Goal: Complete application form

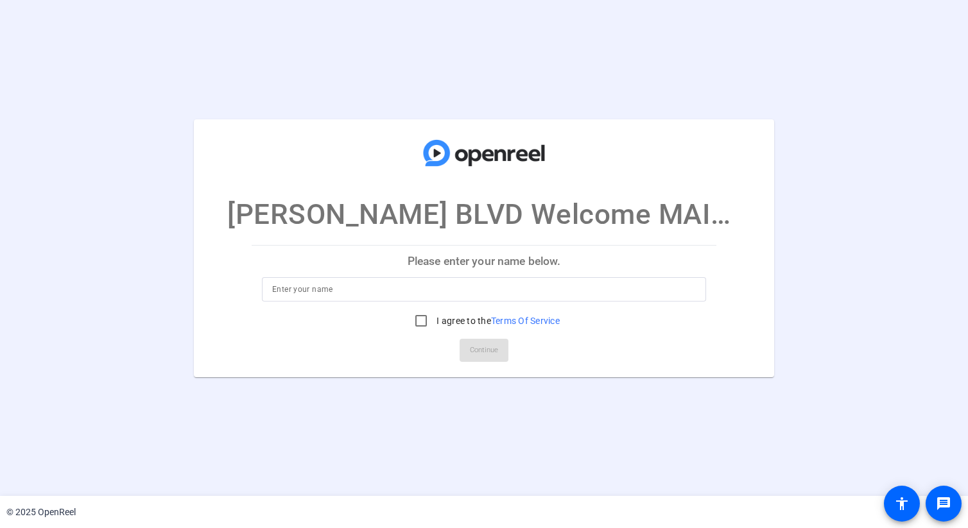
click at [441, 293] on input at bounding box center [484, 289] width 424 height 15
type input "dolly"
click at [436, 317] on label "I agree to the Terms Of Service" at bounding box center [497, 320] width 126 height 13
click at [434, 317] on input "I agree to the Terms Of Service" at bounding box center [421, 321] width 26 height 26
checkbox input "true"
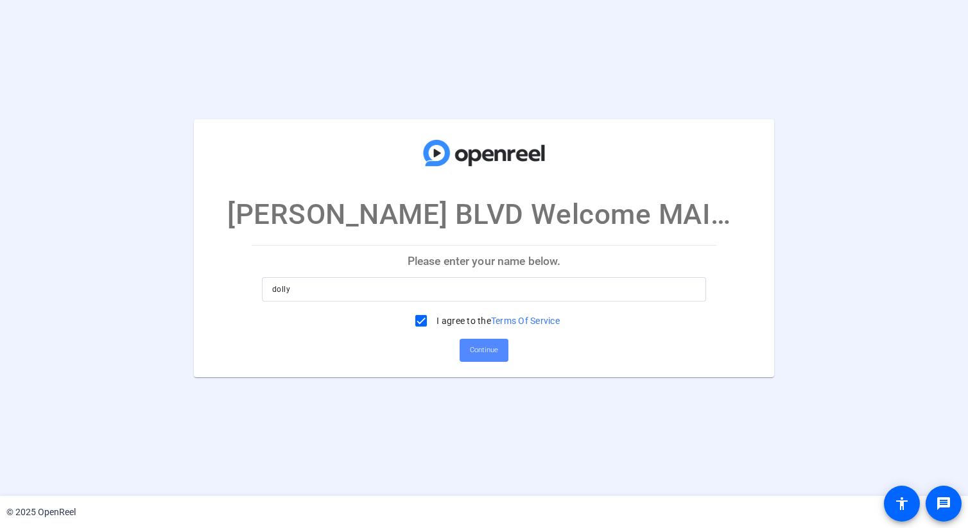
click at [475, 349] on span "Continue" at bounding box center [484, 350] width 28 height 19
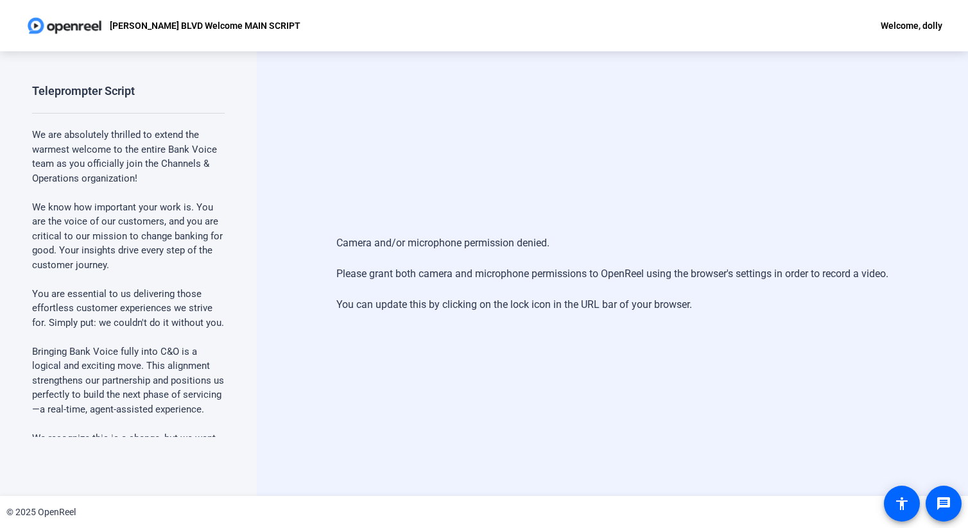
click at [106, 233] on p "We know how important your work is. You are the voice of our customers, and you…" at bounding box center [128, 236] width 193 height 73
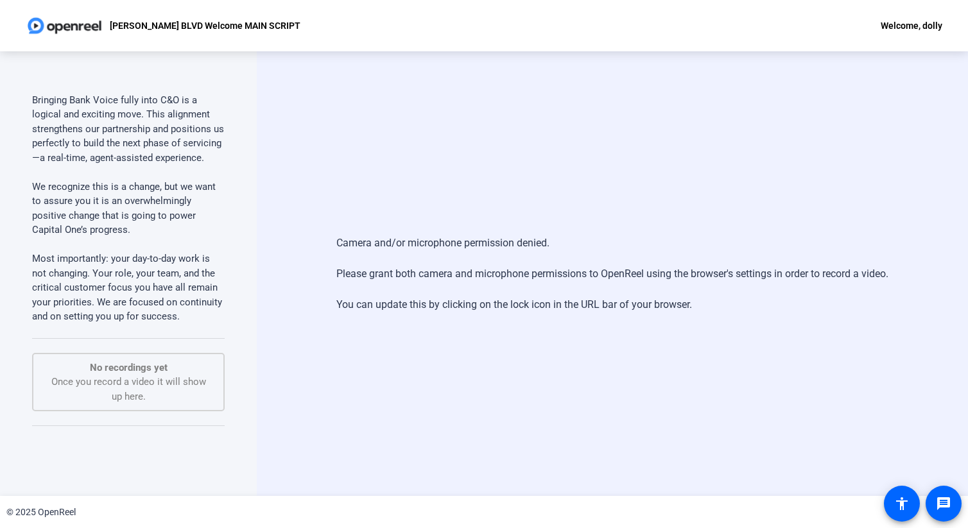
scroll to position [253, 0]
click at [176, 372] on p "No recordings yet" at bounding box center [128, 366] width 164 height 15
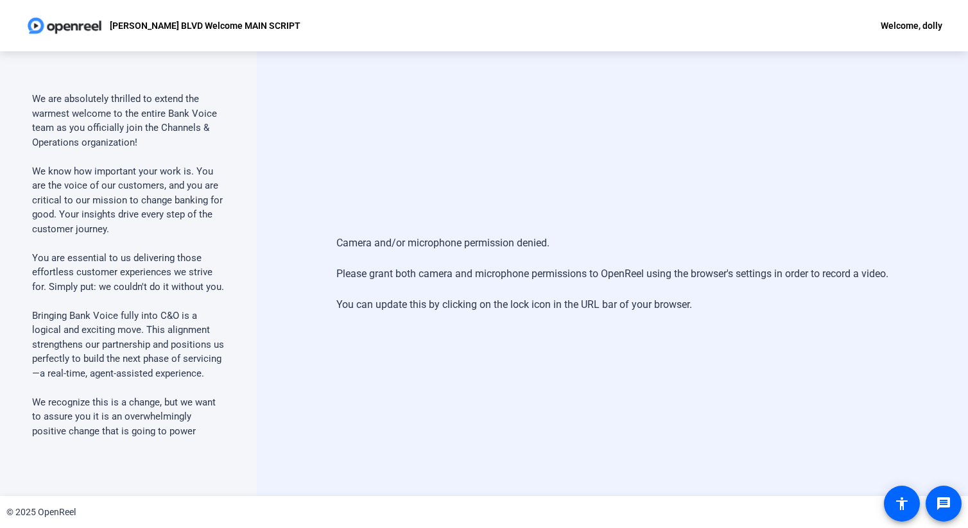
scroll to position [0, 0]
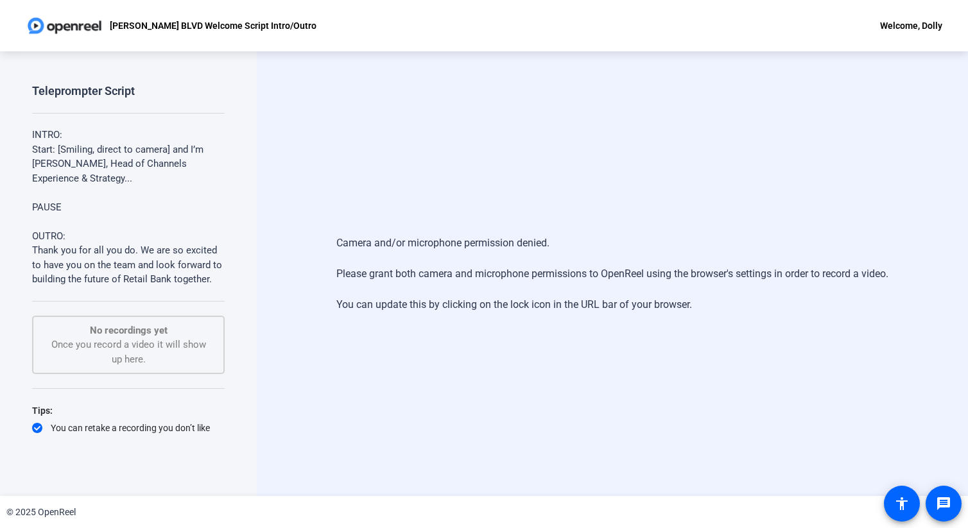
click at [912, 32] on div "Welcome, Dolly" at bounding box center [911, 25] width 62 height 15
click at [903, 44] on span "Logout" at bounding box center [916, 44] width 51 height 15
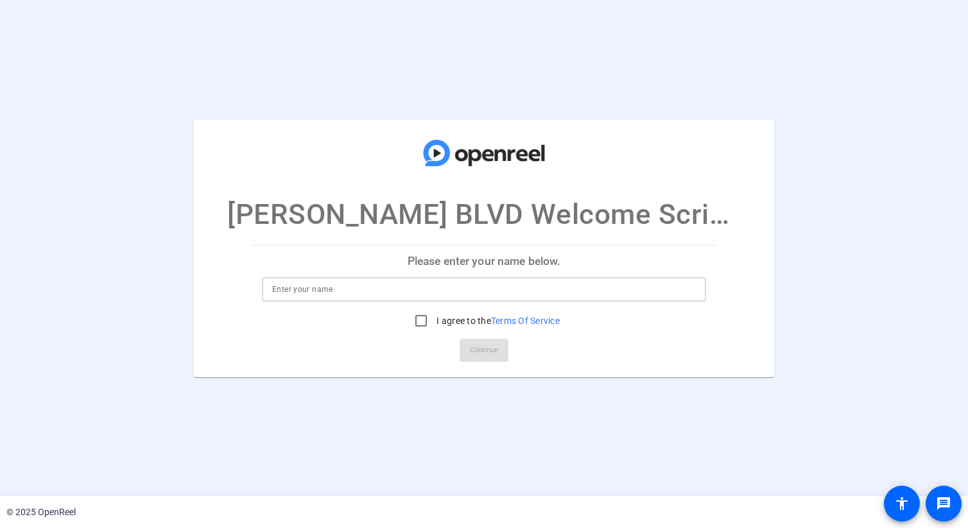
click at [452, 289] on input at bounding box center [484, 289] width 424 height 15
type input "dolly"
click at [434, 317] on div at bounding box center [421, 320] width 31 height 31
checkbox input "true"
click at [478, 351] on span "Continue" at bounding box center [484, 350] width 28 height 19
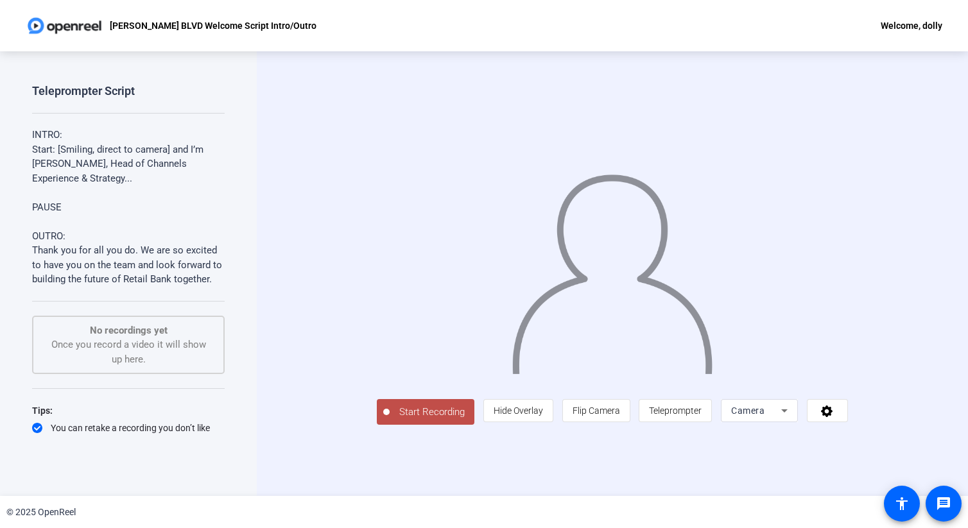
scroll to position [30, 0]
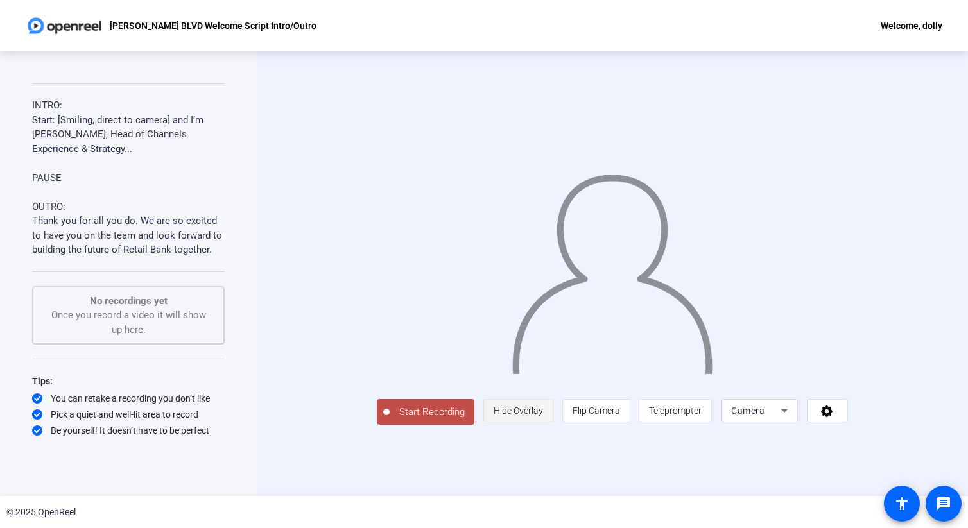
click at [543, 416] on span "Hide Overlay" at bounding box center [517, 411] width 49 height 10
